Goal: Communication & Community: Answer question/provide support

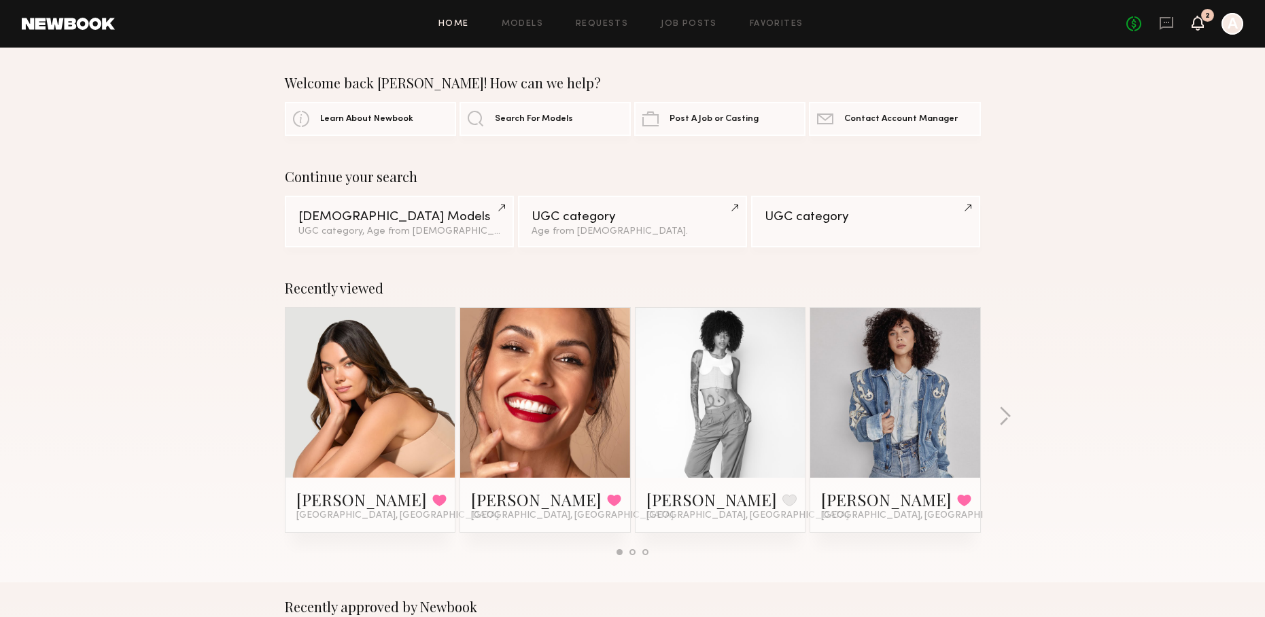
click at [1202, 23] on icon at bounding box center [1197, 23] width 11 height 10
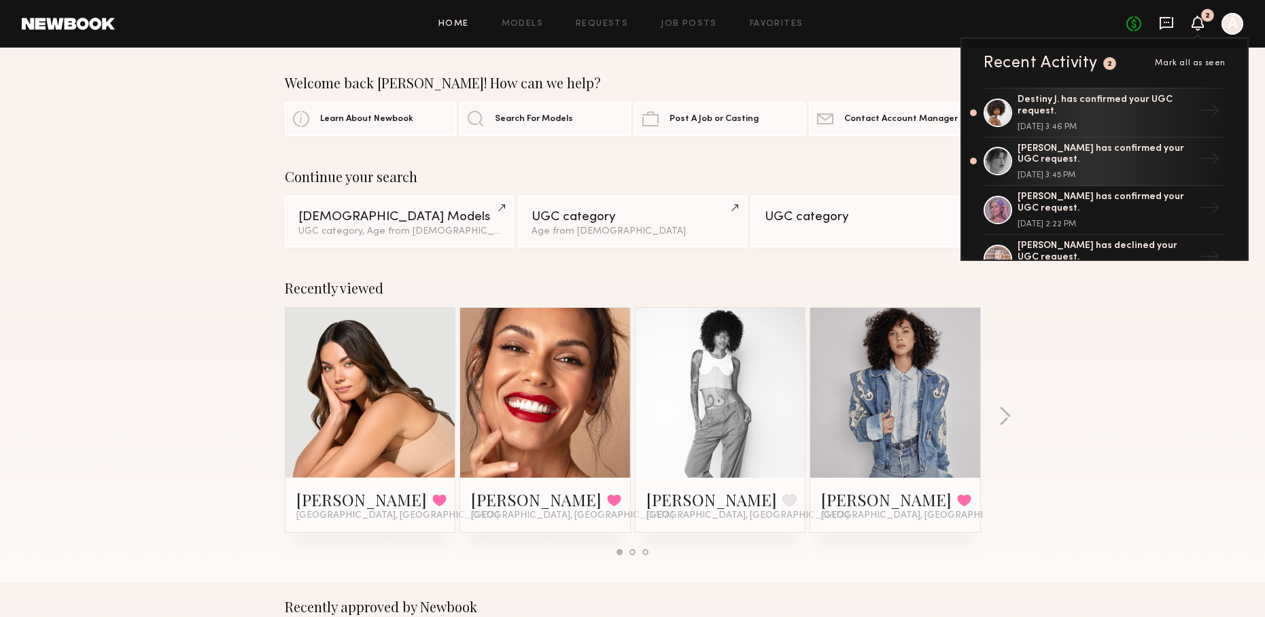
click at [1172, 22] on icon at bounding box center [1167, 23] width 14 height 13
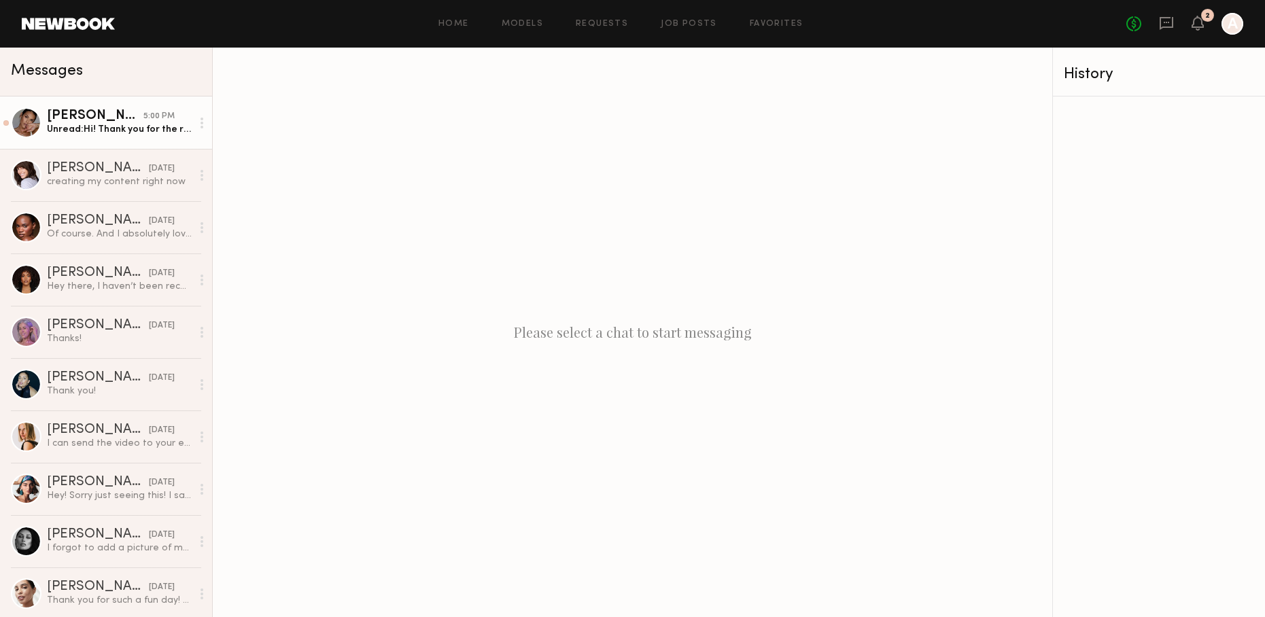
click at [128, 126] on div "Unread: Hi! Thank you for the request!!! The product sounds amazing! Wanted to …" at bounding box center [119, 129] width 145 height 13
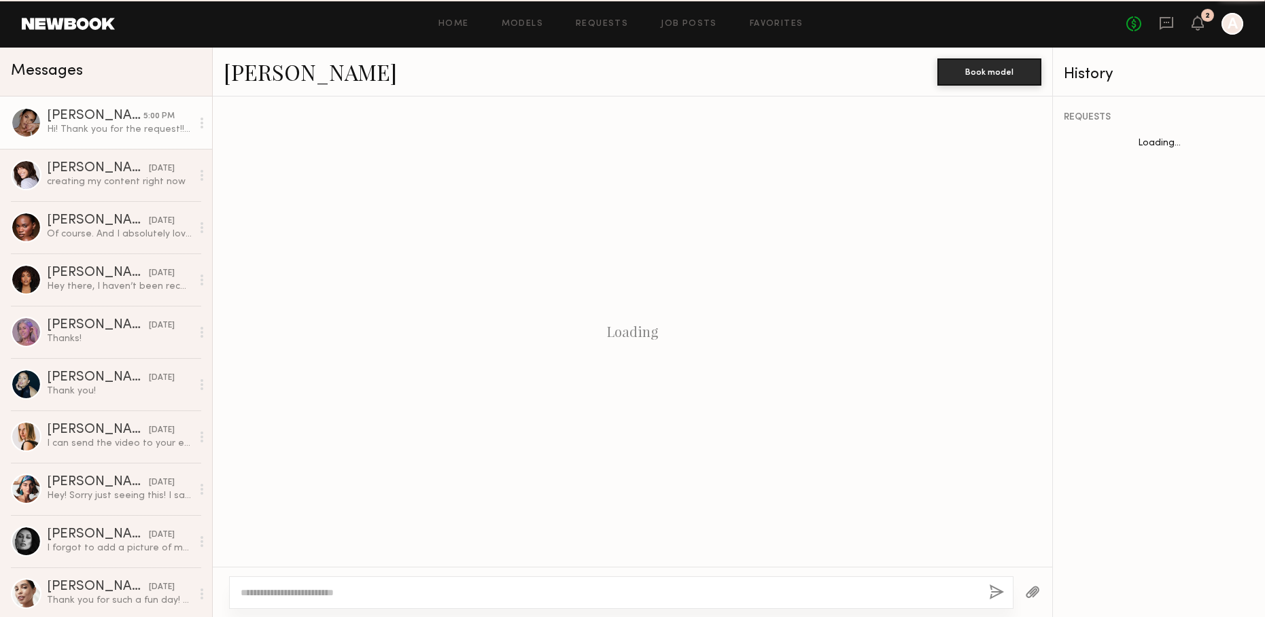
scroll to position [148, 0]
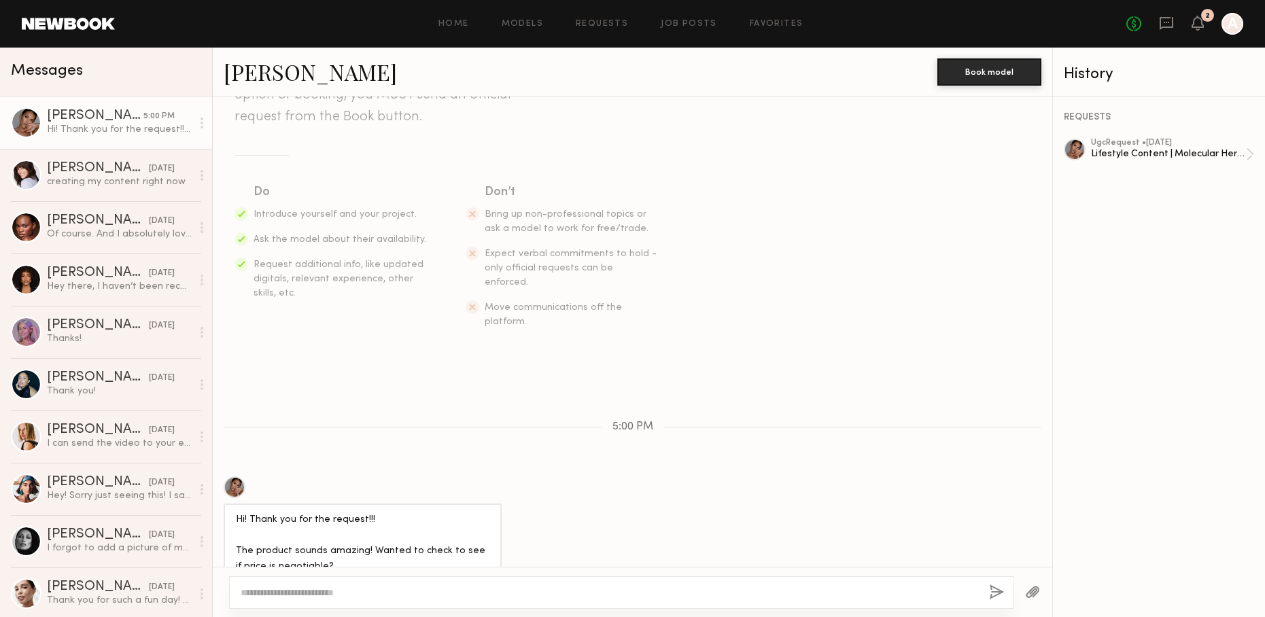
click at [388, 591] on textarea at bounding box center [610, 593] width 738 height 14
click at [385, 588] on textarea at bounding box center [610, 593] width 738 height 14
click at [1183, 152] on div "Lifestyle Content | Molecular Hero Serum" at bounding box center [1168, 154] width 155 height 13
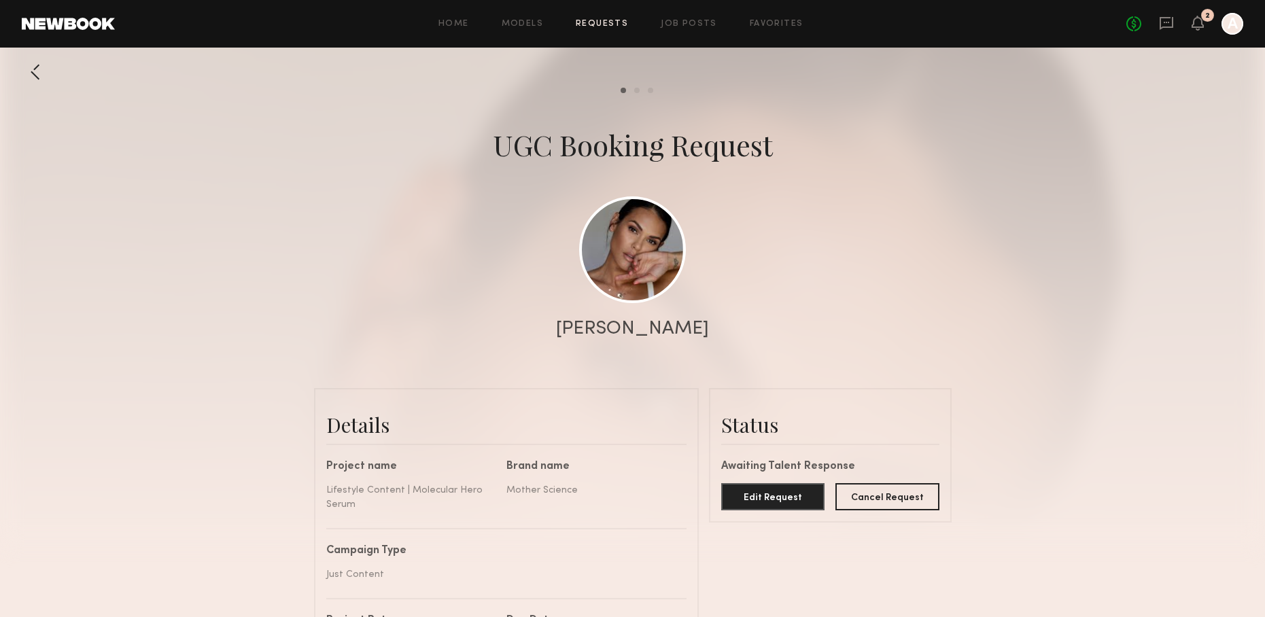
scroll to position [498, 0]
click at [44, 71] on div at bounding box center [35, 71] width 27 height 27
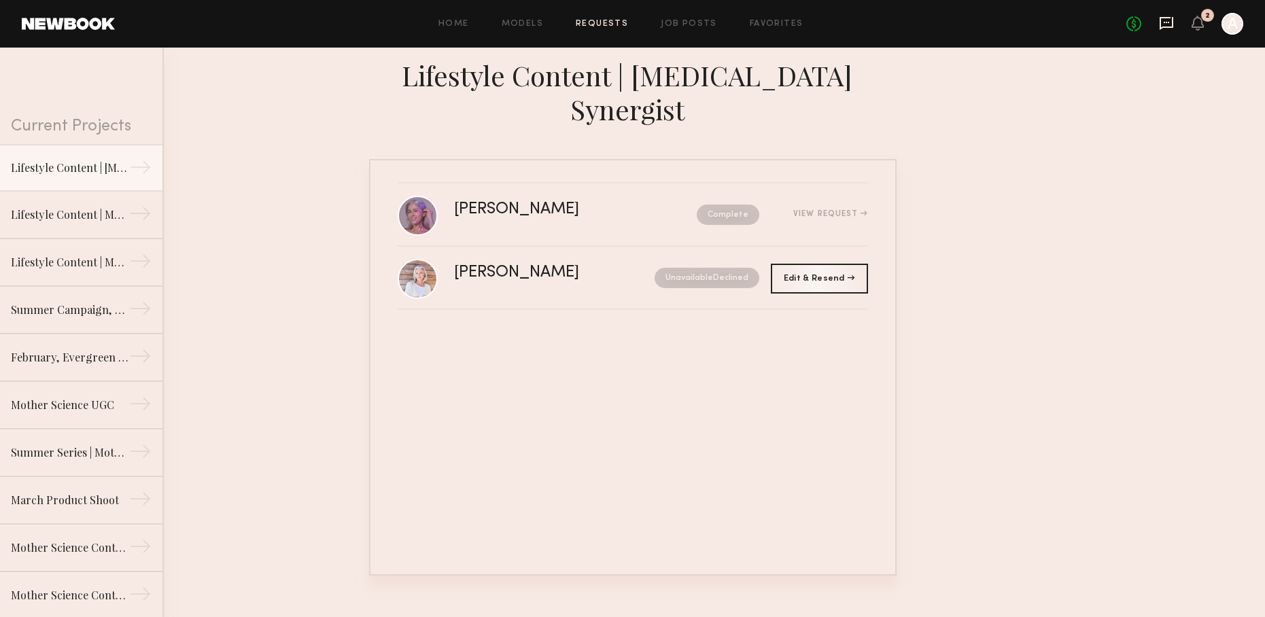
click at [1160, 17] on icon at bounding box center [1167, 23] width 14 height 13
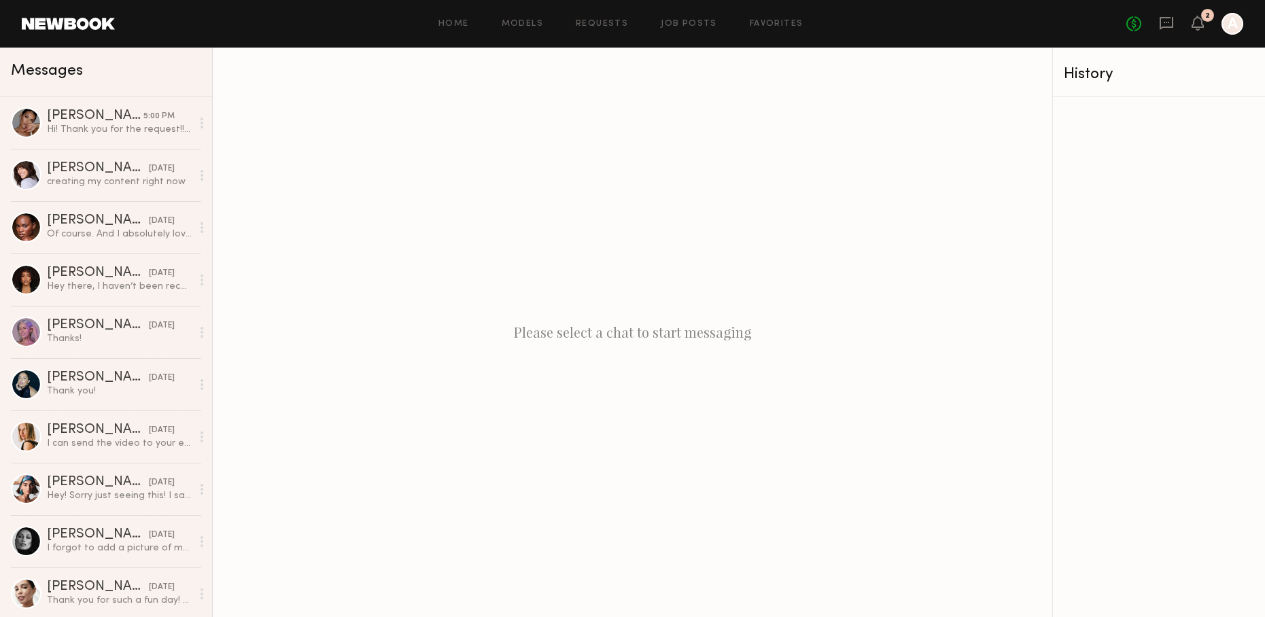
click at [69, 131] on div "Hi! Thank you for the request!!! The product sounds amazing! Wanted to check to…" at bounding box center [119, 129] width 145 height 13
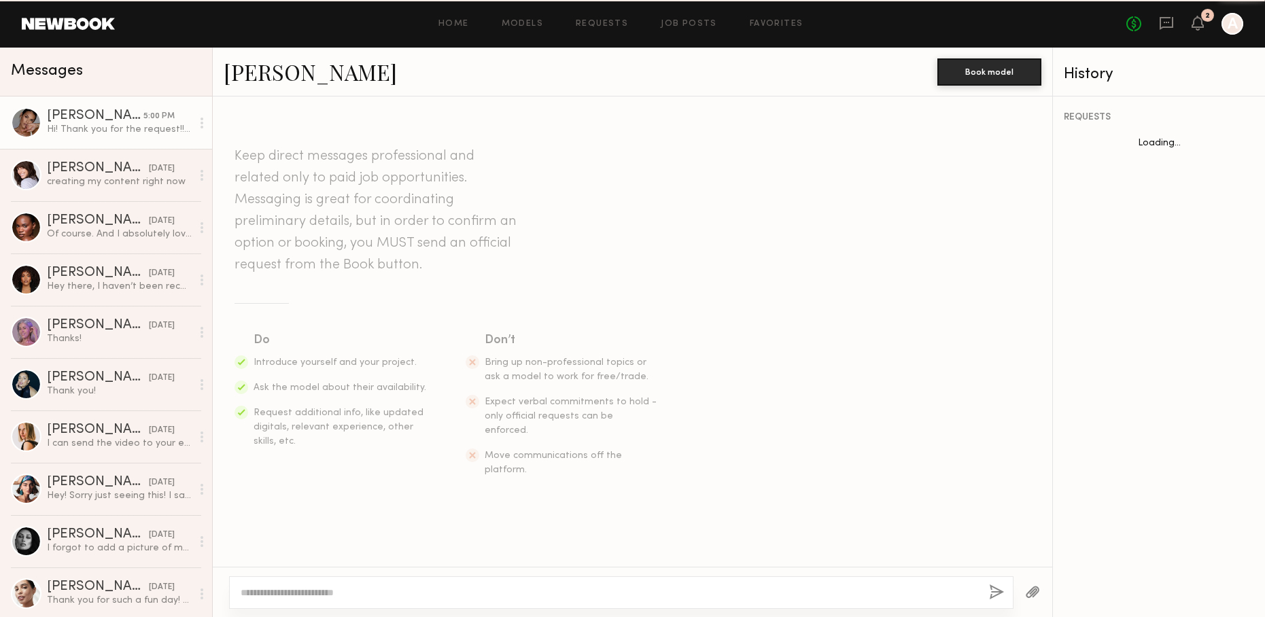
scroll to position [148, 0]
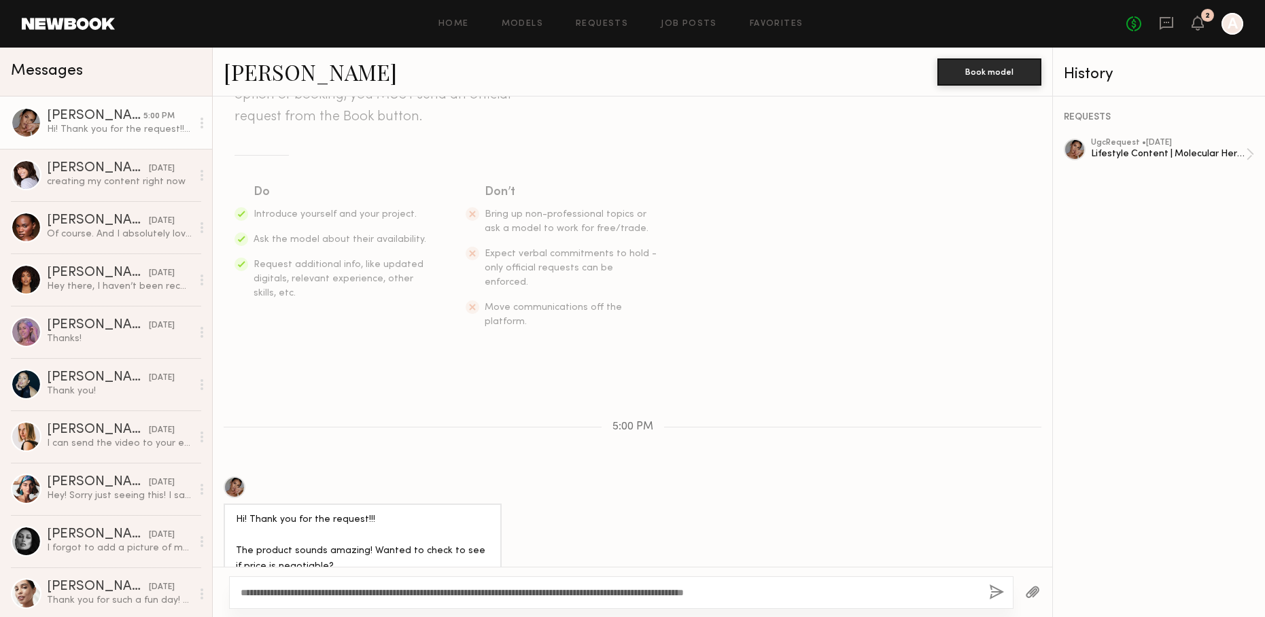
type textarea "**********"
click at [998, 596] on button "button" at bounding box center [996, 593] width 15 height 17
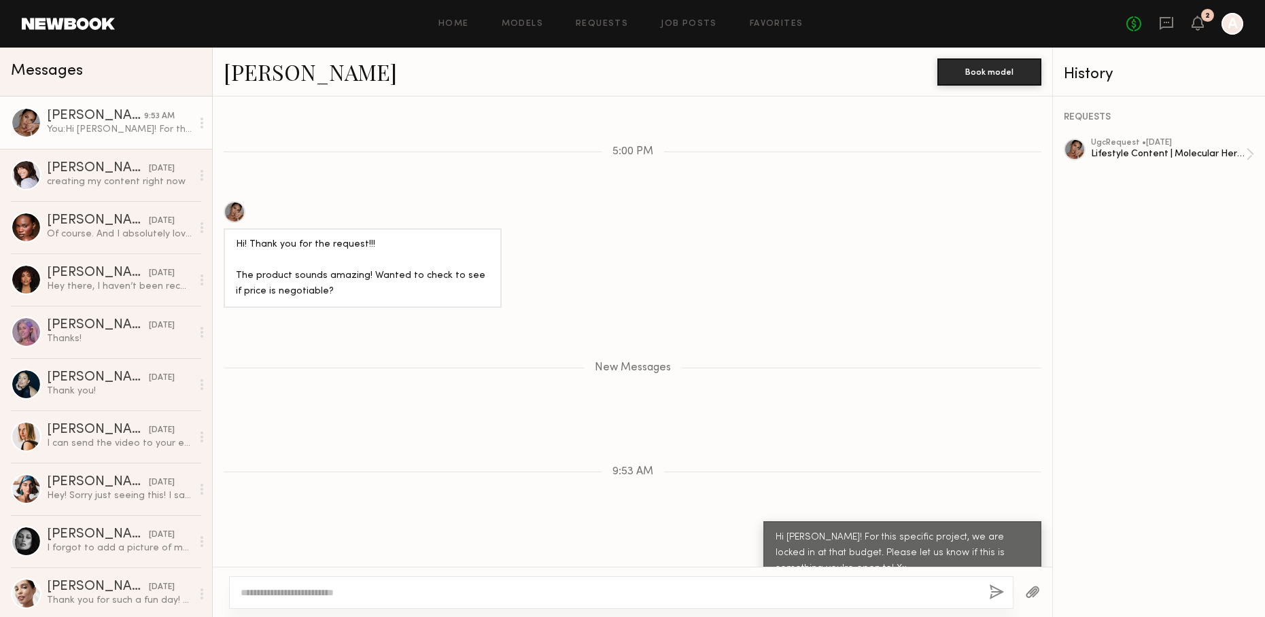
click at [1175, 22] on div "No fees up to $5,000 2 A" at bounding box center [1184, 24] width 117 height 22
click at [1171, 22] on icon at bounding box center [1167, 23] width 14 height 13
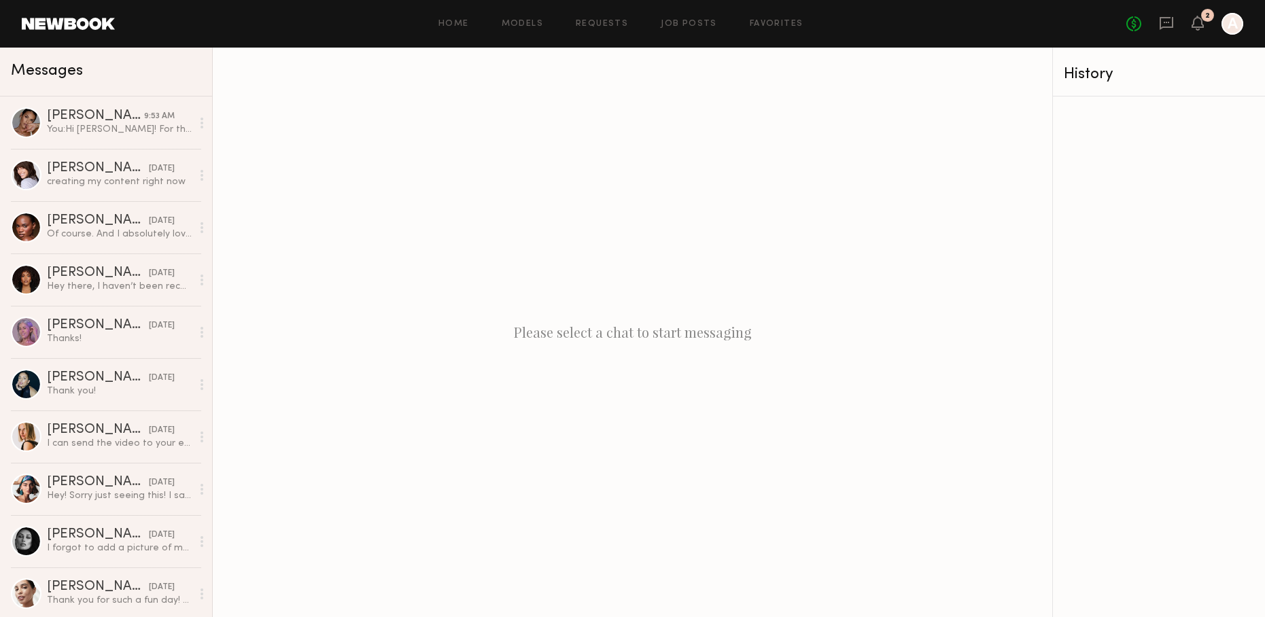
click at [1204, 20] on div "2" at bounding box center [1207, 15] width 13 height 13
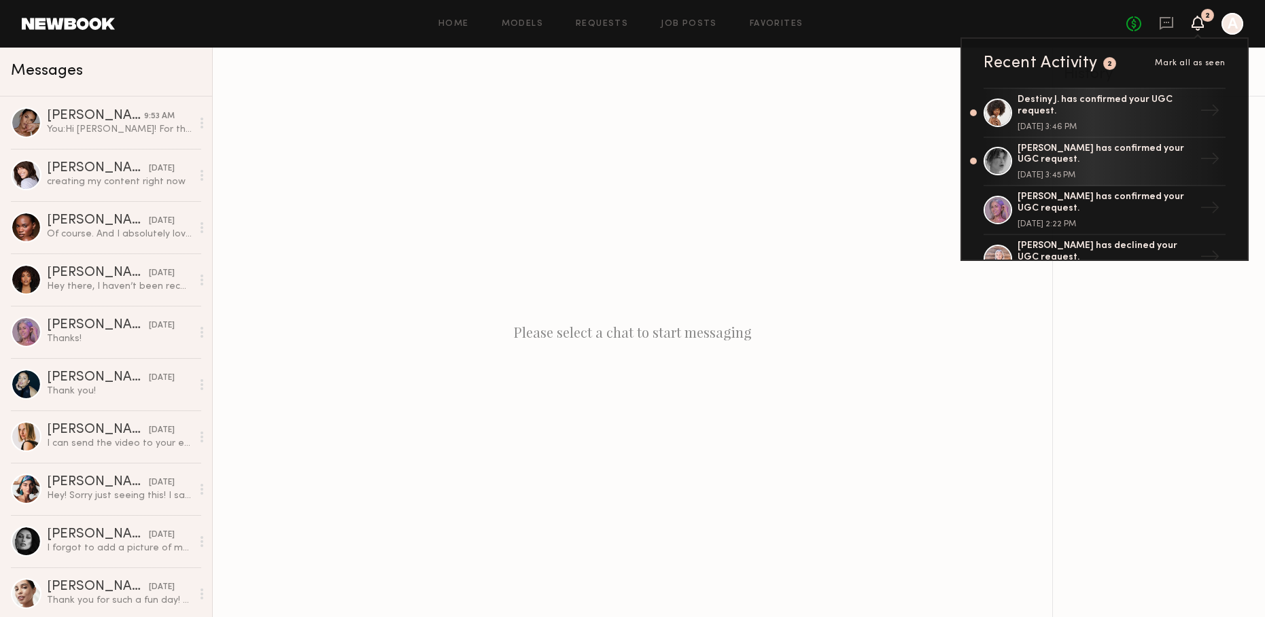
click at [1201, 25] on icon at bounding box center [1197, 23] width 11 height 10
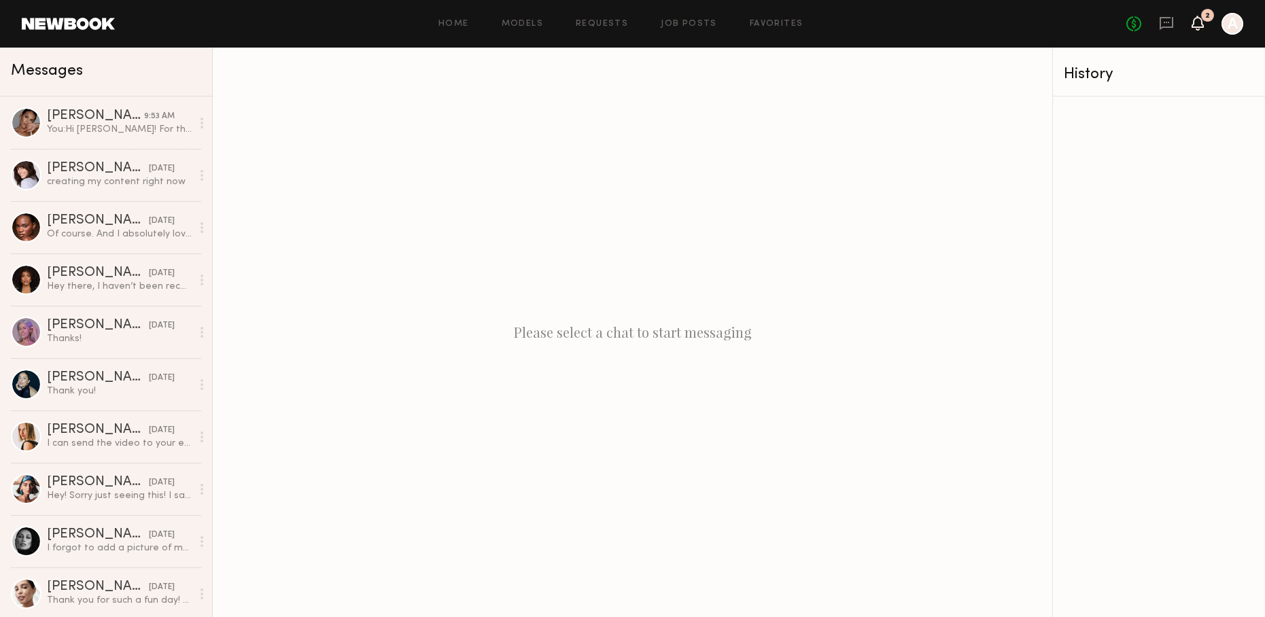
click at [1199, 24] on icon at bounding box center [1197, 23] width 11 height 10
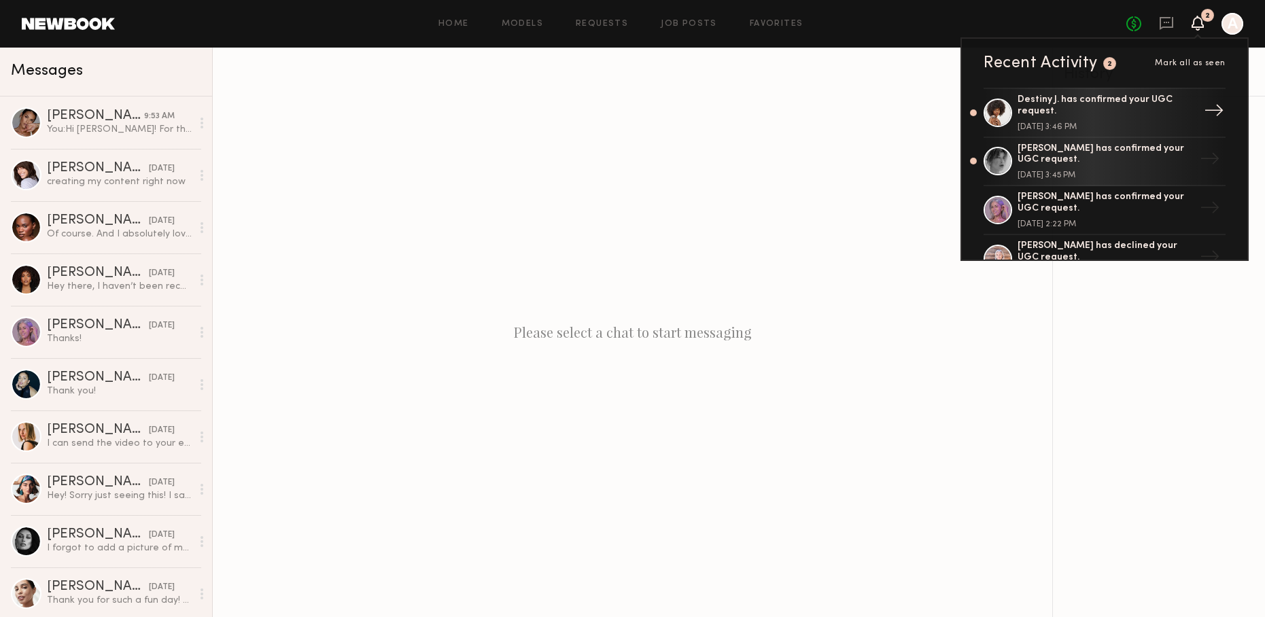
click at [1071, 105] on div "Destiny J. has confirmed your UGC request." at bounding box center [1106, 105] width 177 height 23
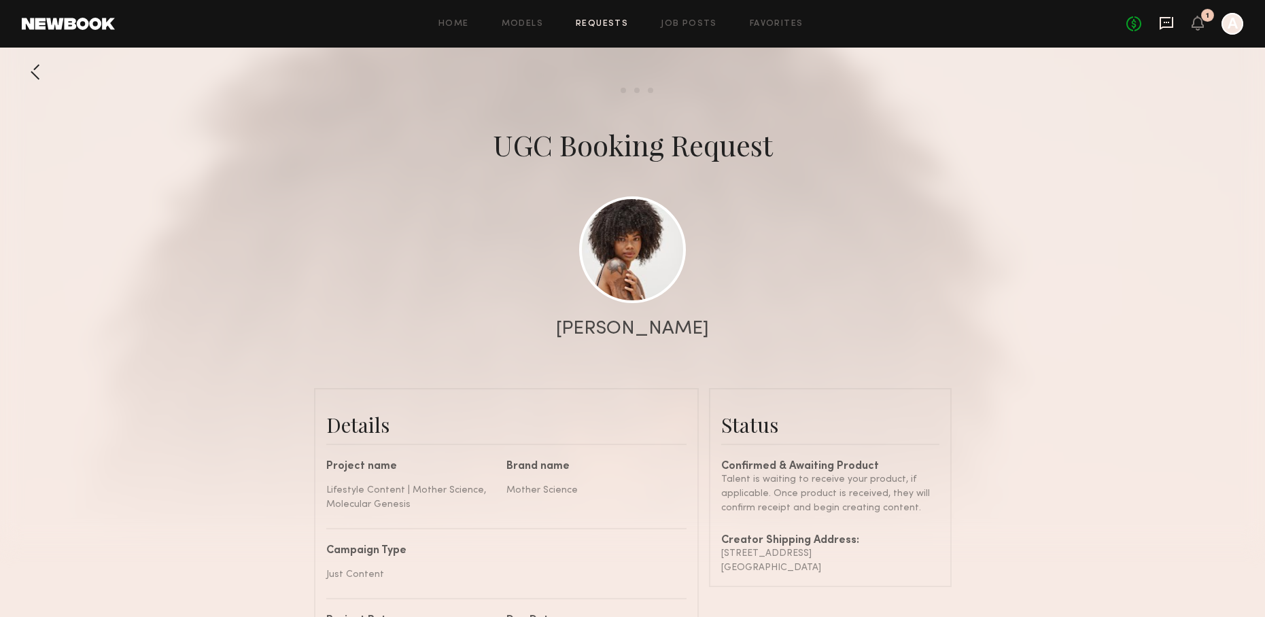
click at [1165, 24] on icon at bounding box center [1166, 23] width 15 height 15
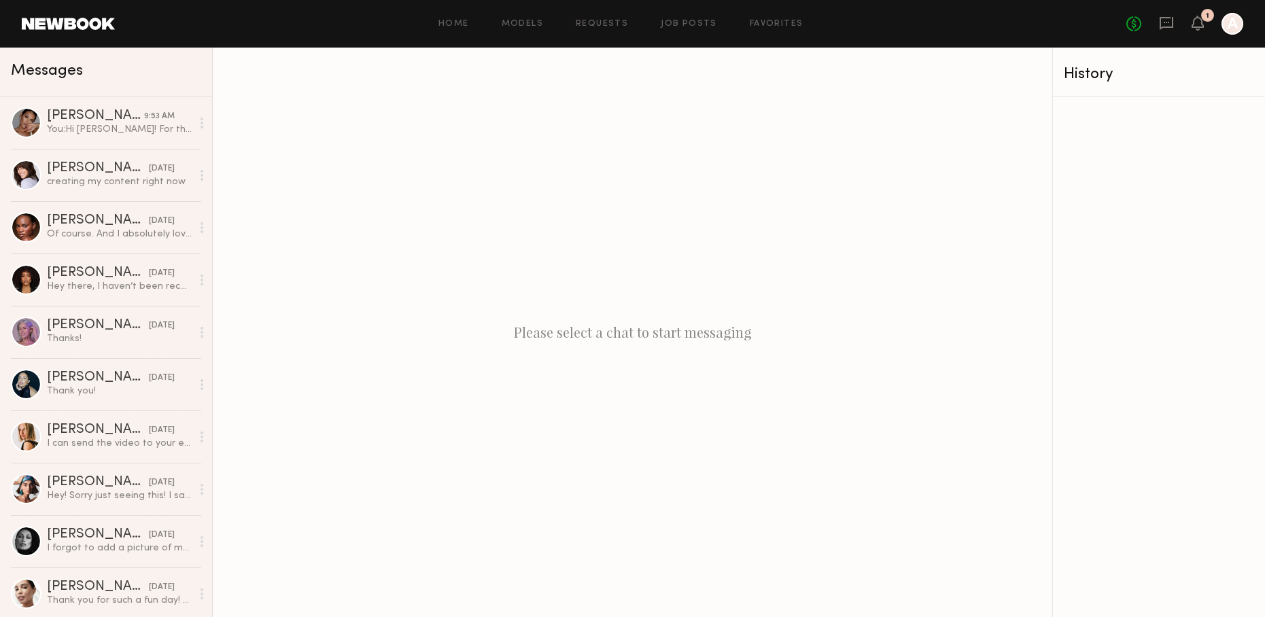
click at [1190, 27] on div "No fees up to $5,000 1 A" at bounding box center [1184, 24] width 117 height 22
click at [1196, 23] on icon at bounding box center [1197, 23] width 11 height 10
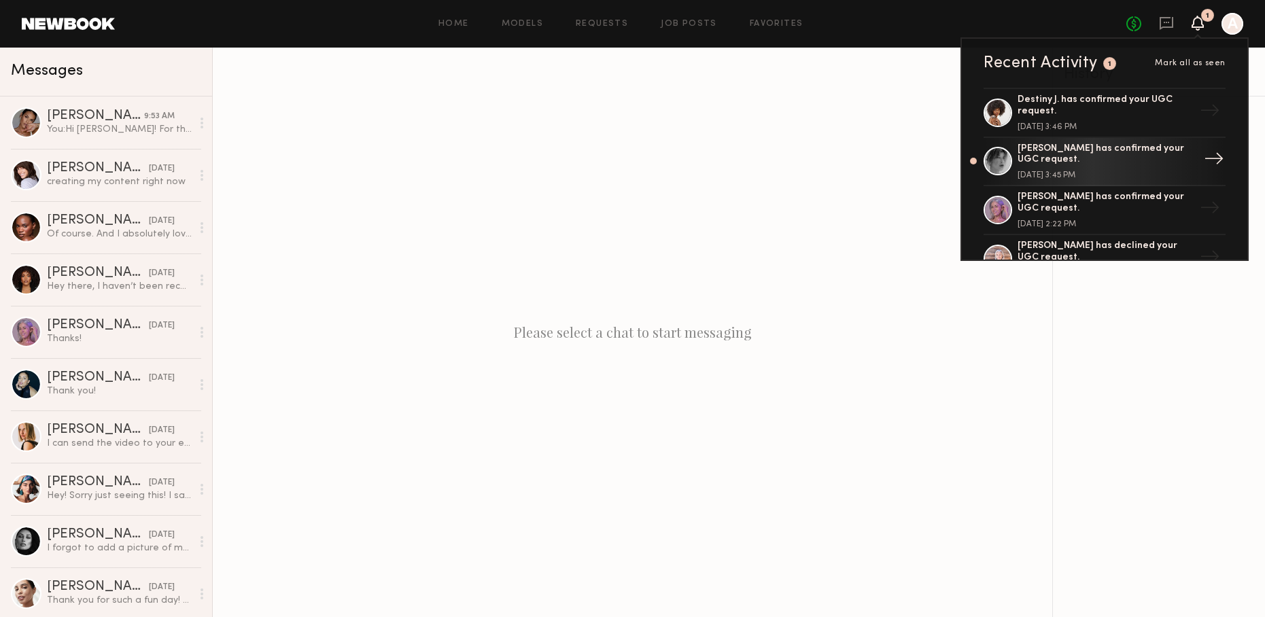
click at [1105, 152] on div "[PERSON_NAME] has confirmed your UGC request." at bounding box center [1106, 154] width 177 height 23
